Goal: Navigation & Orientation: Find specific page/section

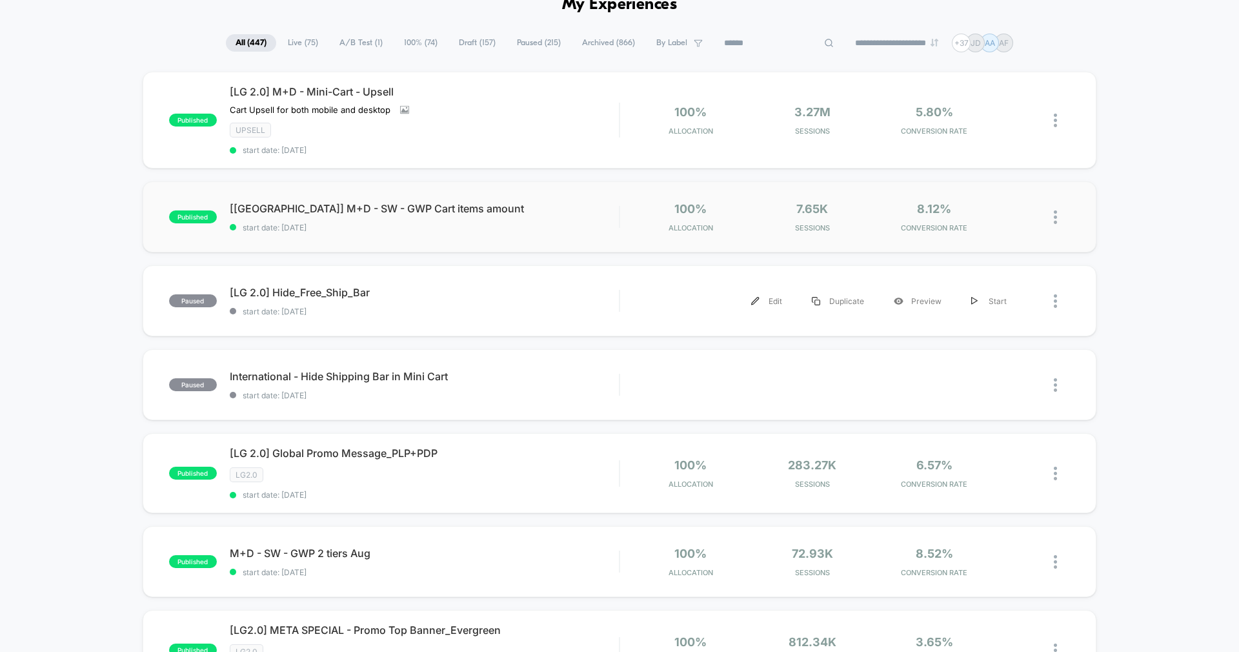
scroll to position [71, 0]
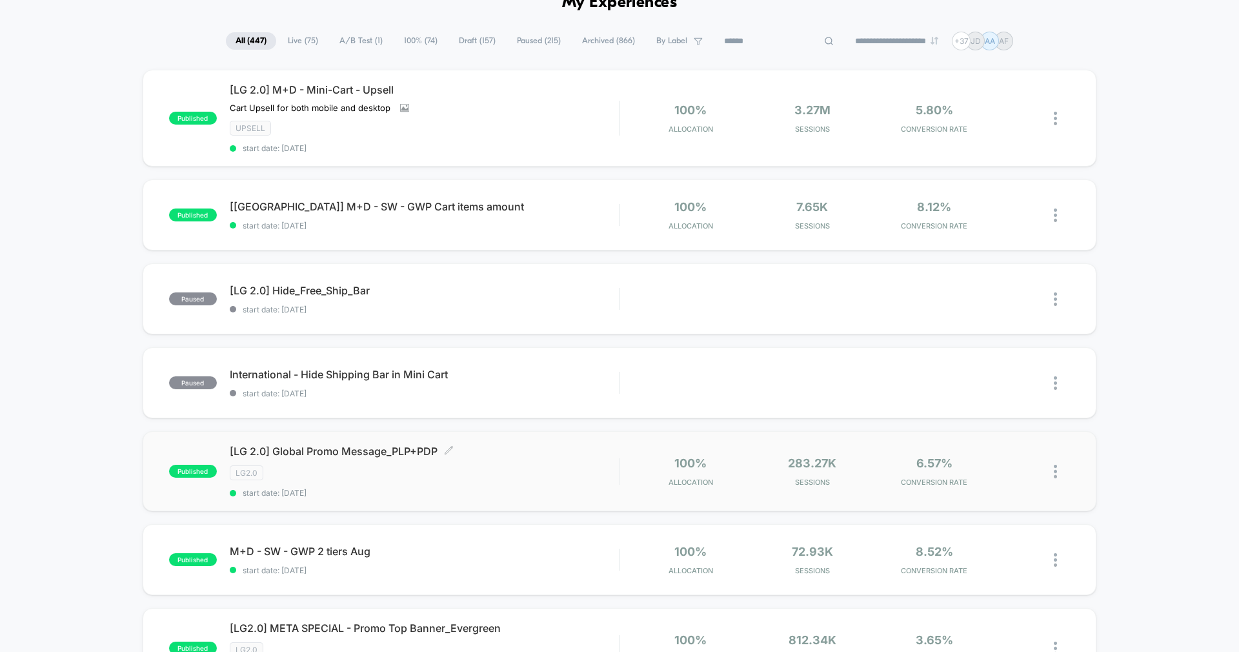
click at [534, 458] on div "[LG 2.0] Global Promo Message_PLP+PDP Click to edit experience details Click to…" at bounding box center [424, 470] width 389 height 53
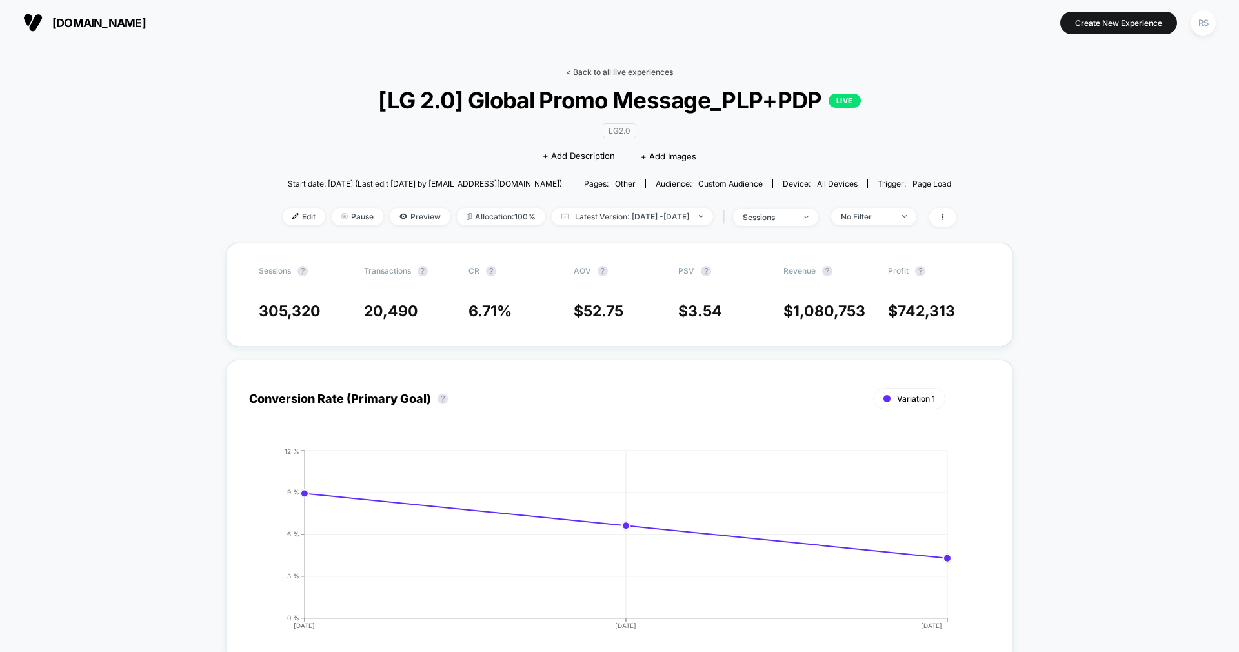
click at [653, 70] on link "< Back to all live experiences" at bounding box center [619, 72] width 107 height 10
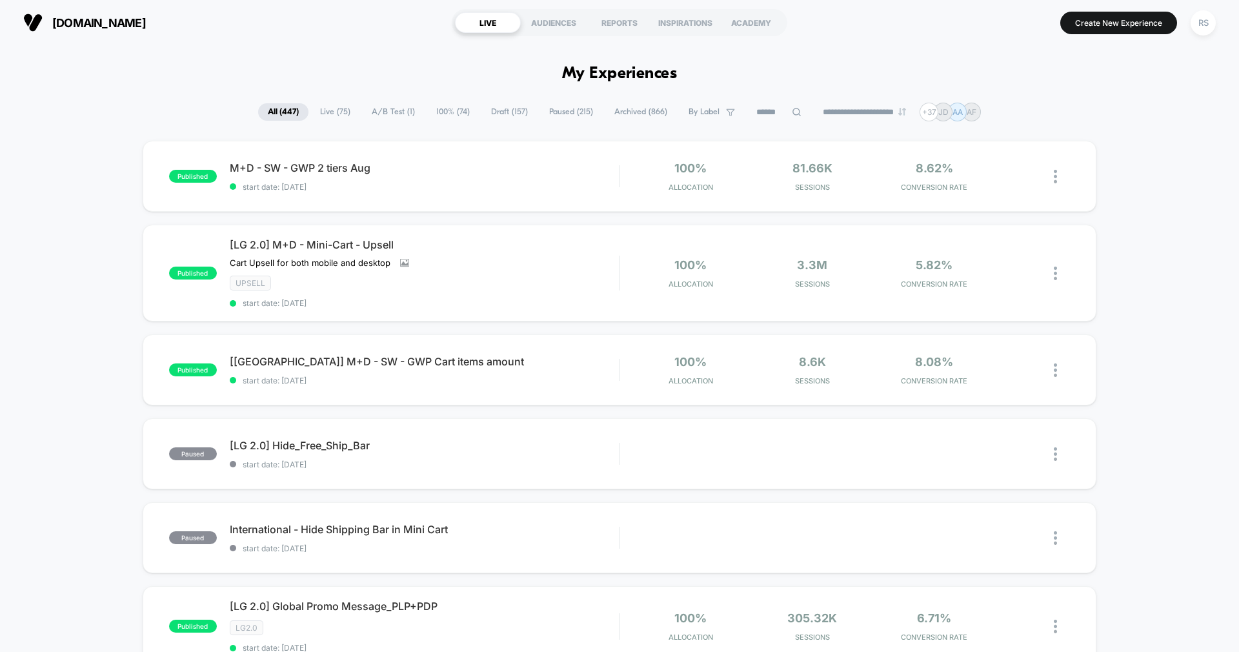
click at [382, 110] on span "A/B Test ( 1 )" at bounding box center [393, 111] width 63 height 17
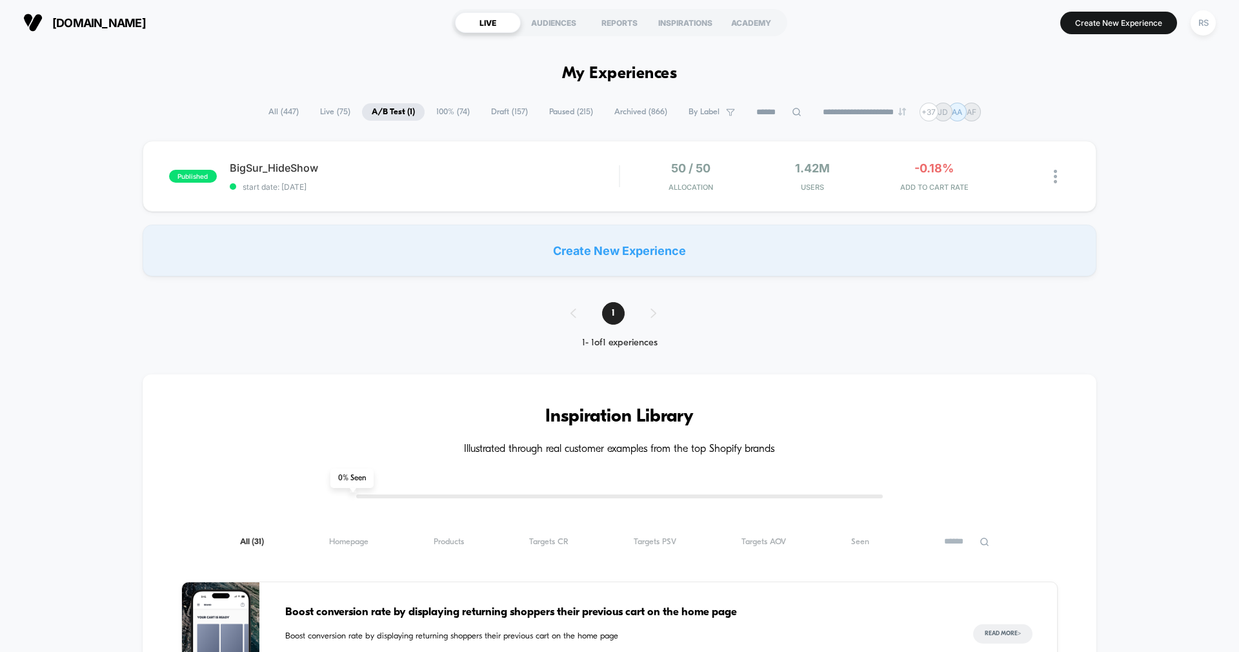
click at [434, 103] on div "**********" at bounding box center [620, 112] width 722 height 19
click at [434, 108] on span "100% ( 74 )" at bounding box center [452, 111] width 53 height 17
